Goal: Task Accomplishment & Management: Manage account settings

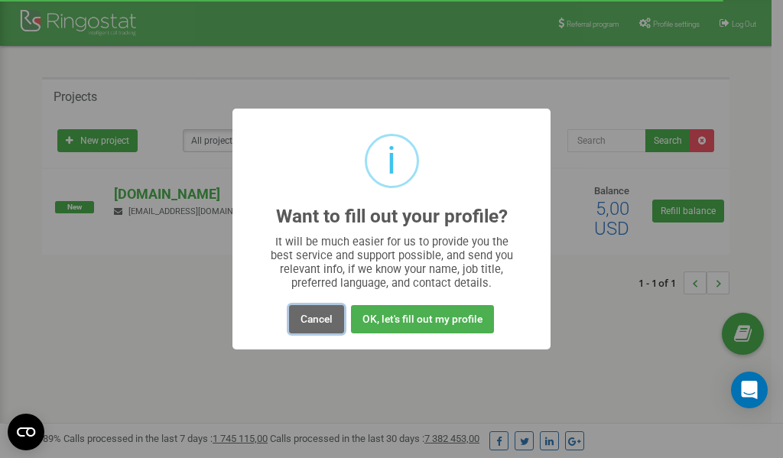
click at [320, 316] on button "Cancel" at bounding box center [316, 319] width 55 height 28
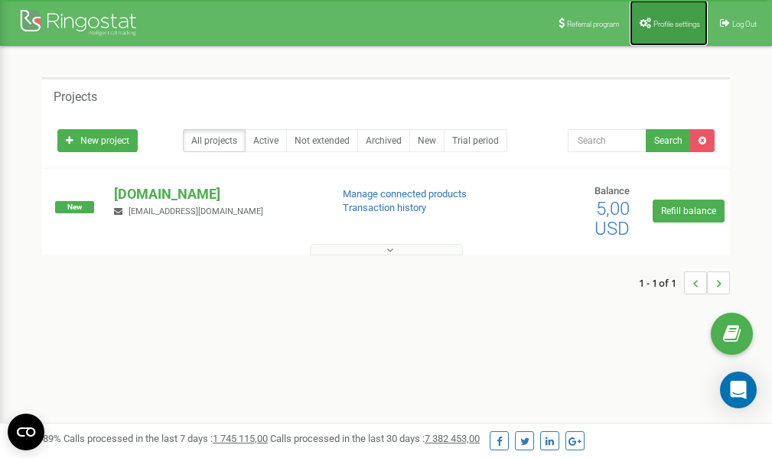
click at [656, 30] on link "Profile settings" at bounding box center [669, 23] width 78 height 46
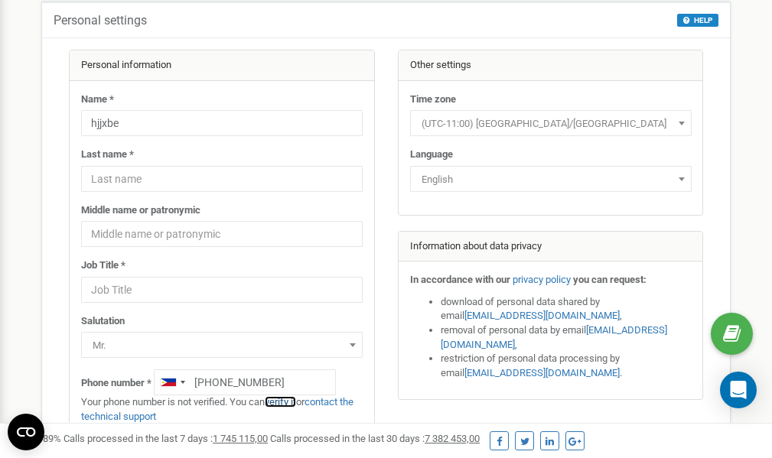
click at [291, 402] on link "verify it" at bounding box center [280, 401] width 31 height 11
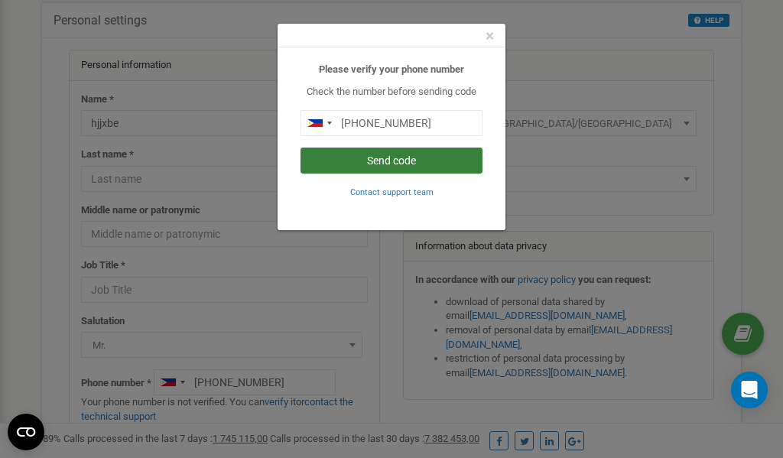
click at [425, 159] on button "Send code" at bounding box center [392, 161] width 182 height 26
